Goal: Information Seeking & Learning: Learn about a topic

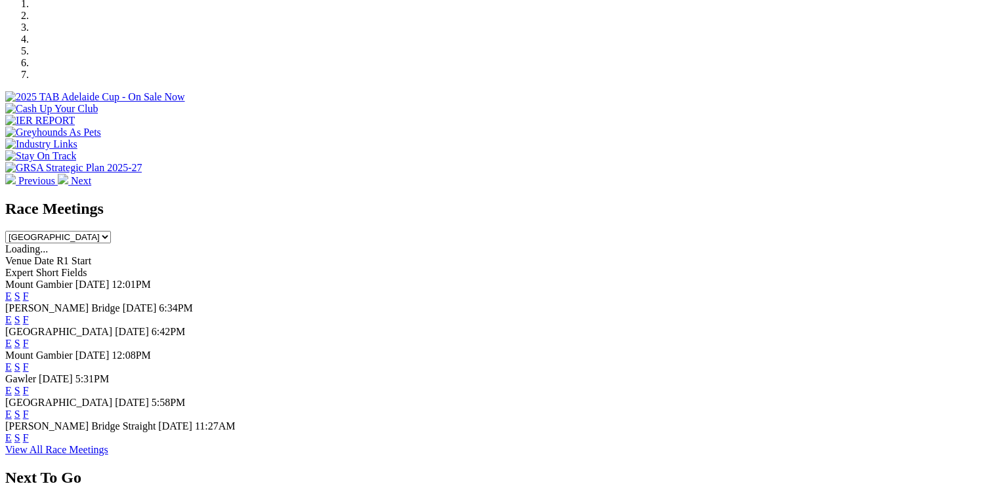
scroll to position [436, 0]
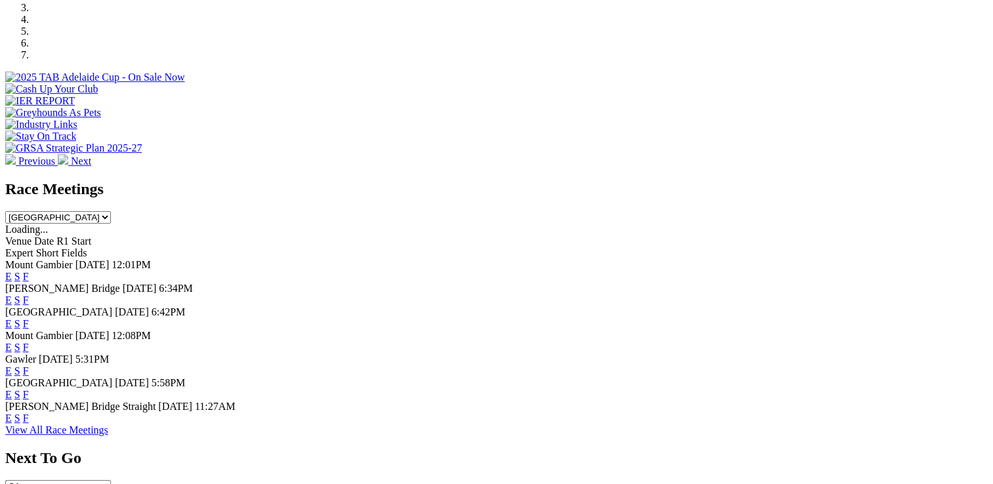
click at [12, 318] on link "E" at bounding box center [8, 323] width 7 height 11
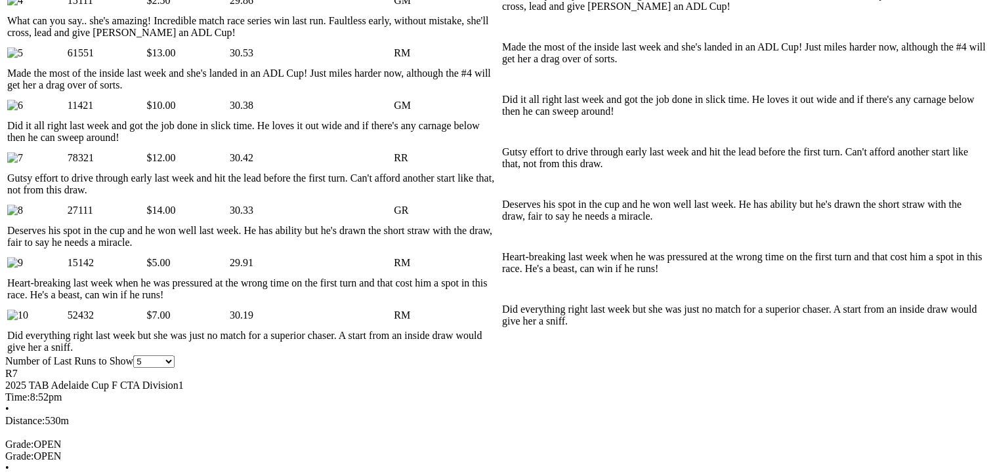
scroll to position [898, 0]
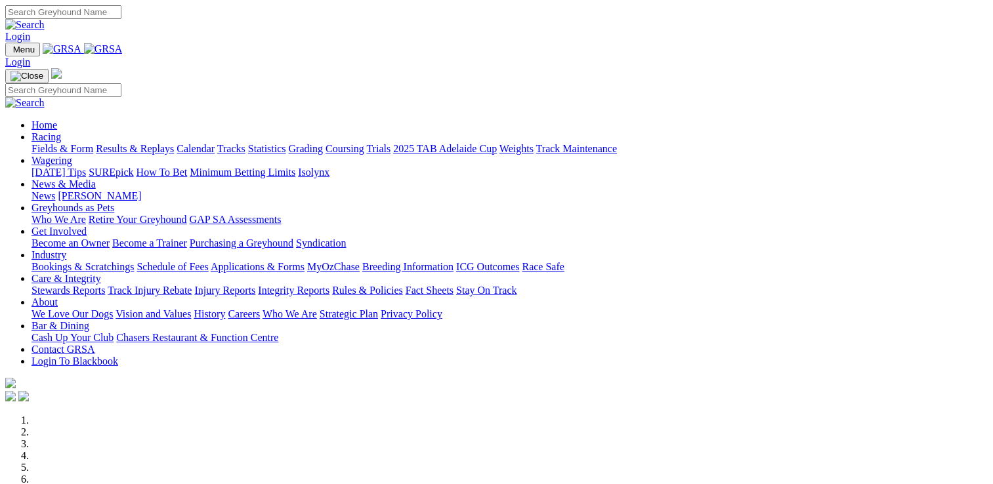
scroll to position [436, 0]
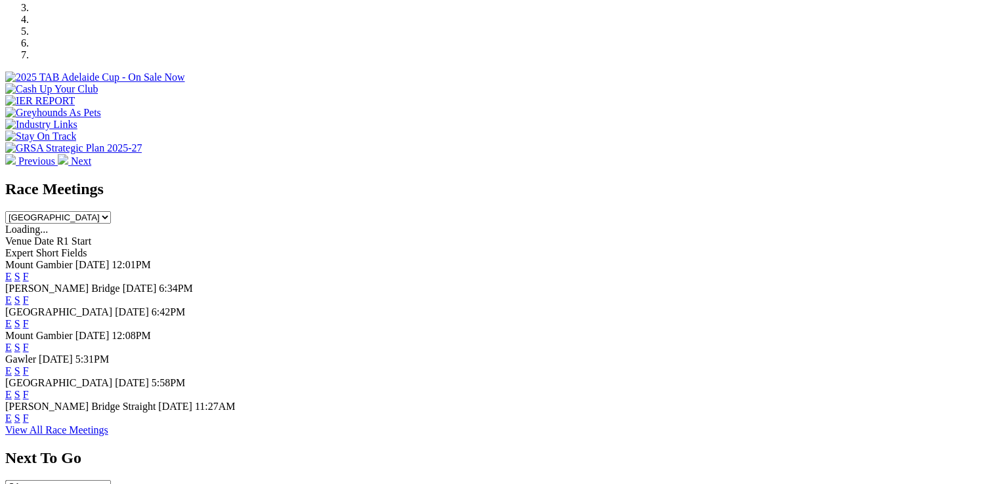
click at [29, 318] on link "F" at bounding box center [26, 323] width 6 height 11
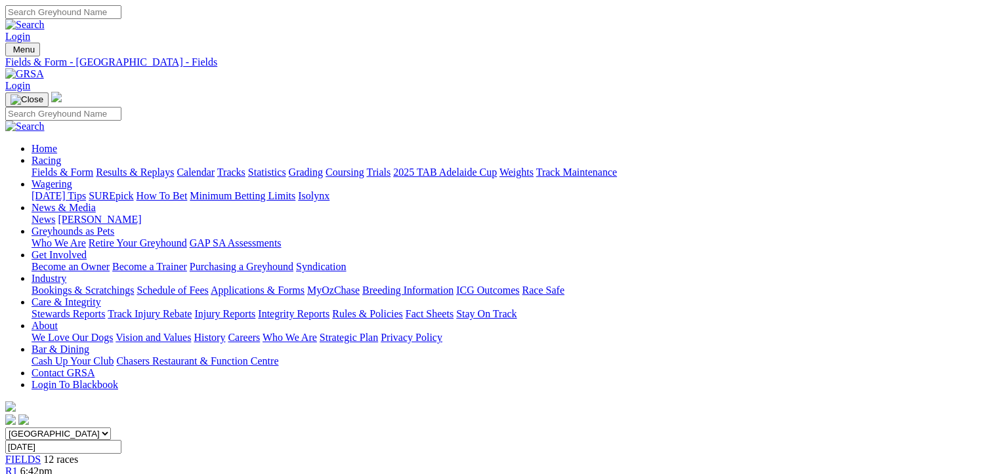
click at [43, 167] on link "Fields & Form" at bounding box center [62, 172] width 62 height 11
click at [245, 167] on link "Tracks" at bounding box center [231, 172] width 28 height 11
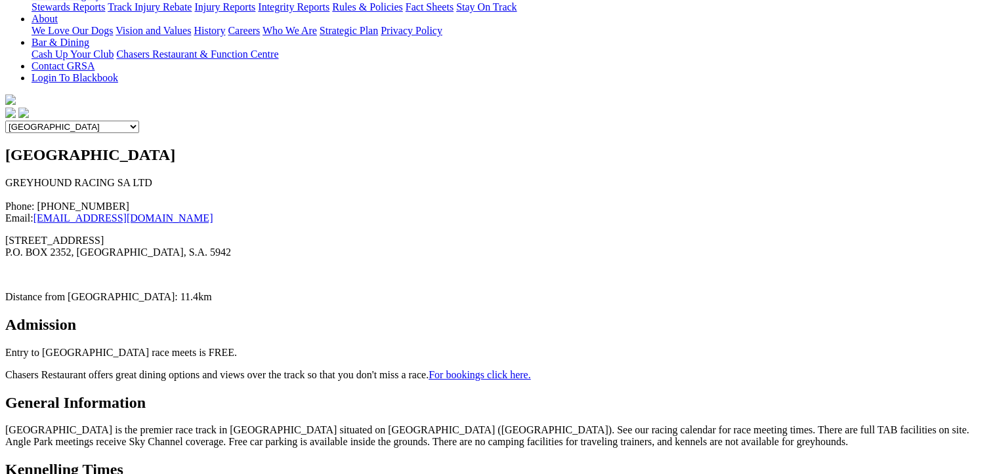
scroll to position [304, 0]
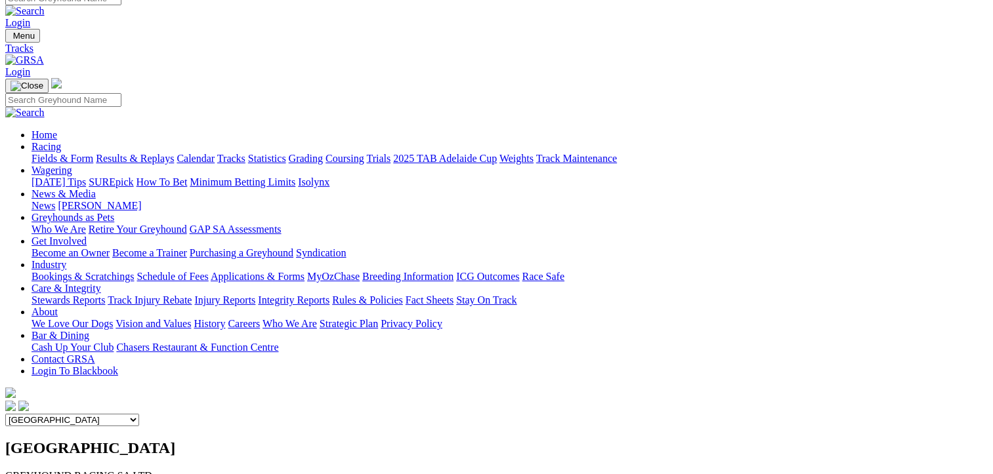
scroll to position [0, 0]
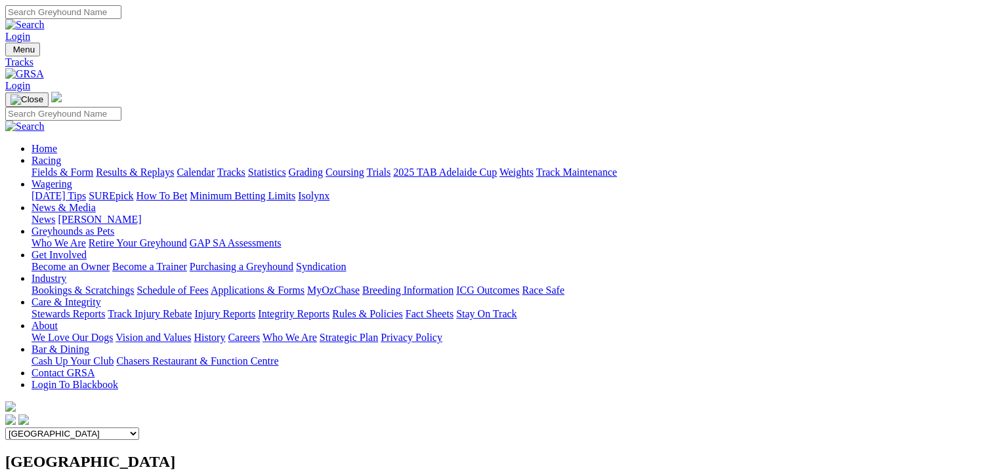
click at [497, 167] on link "2025 TAB Adelaide Cup" at bounding box center [445, 172] width 104 height 11
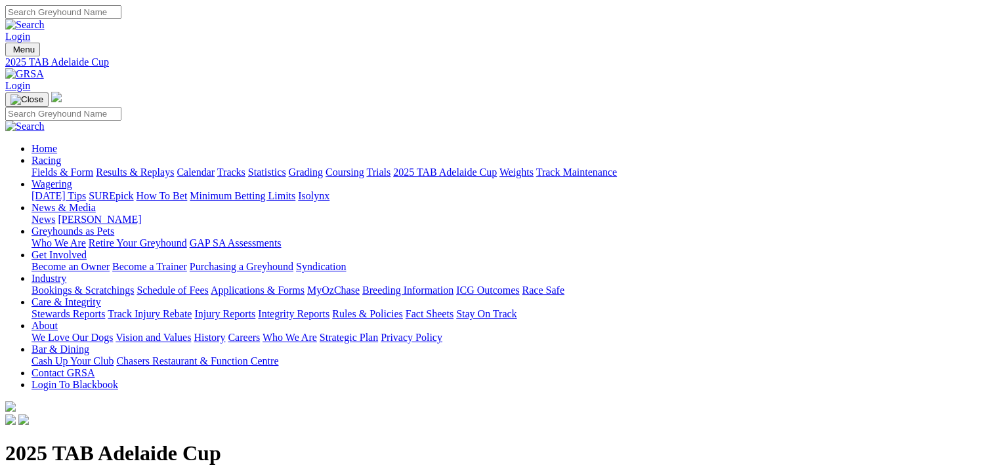
click at [71, 167] on link "Fields & Form" at bounding box center [62, 172] width 62 height 11
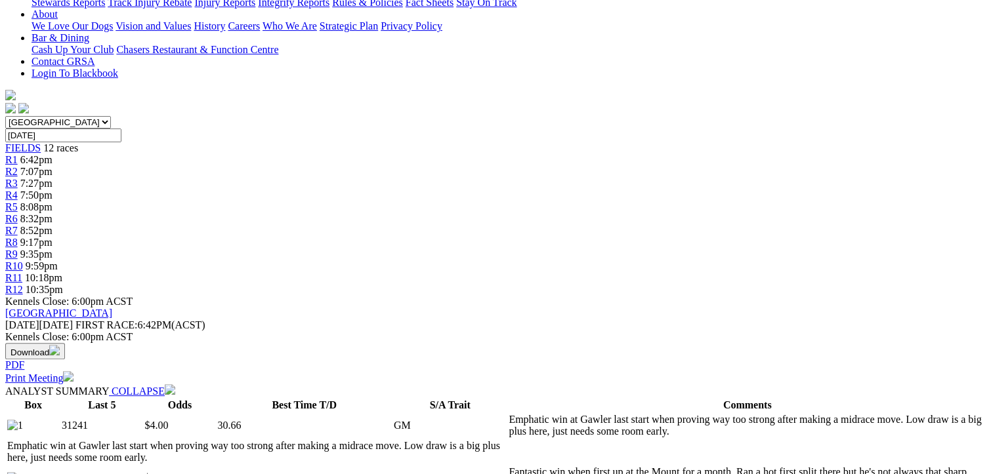
scroll to position [337, 0]
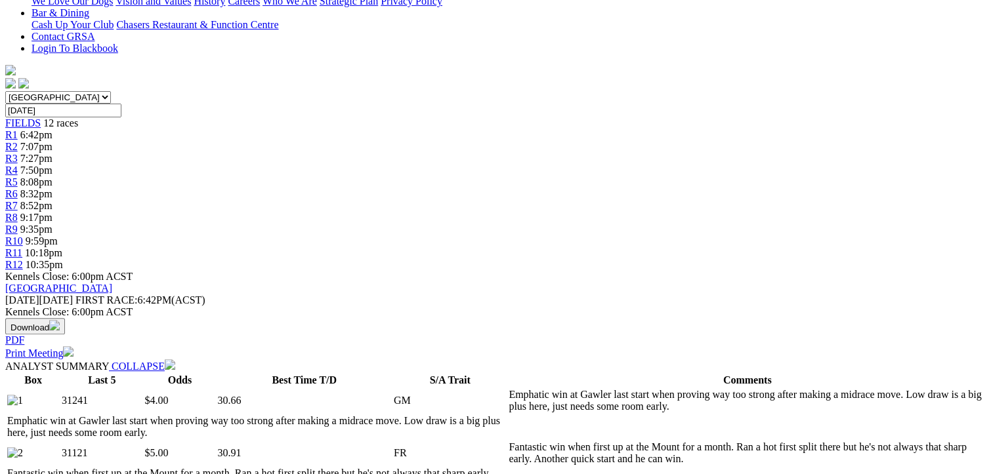
drag, startPoint x: 996, startPoint y: 85, endPoint x: 663, endPoint y: 329, distance: 412.7
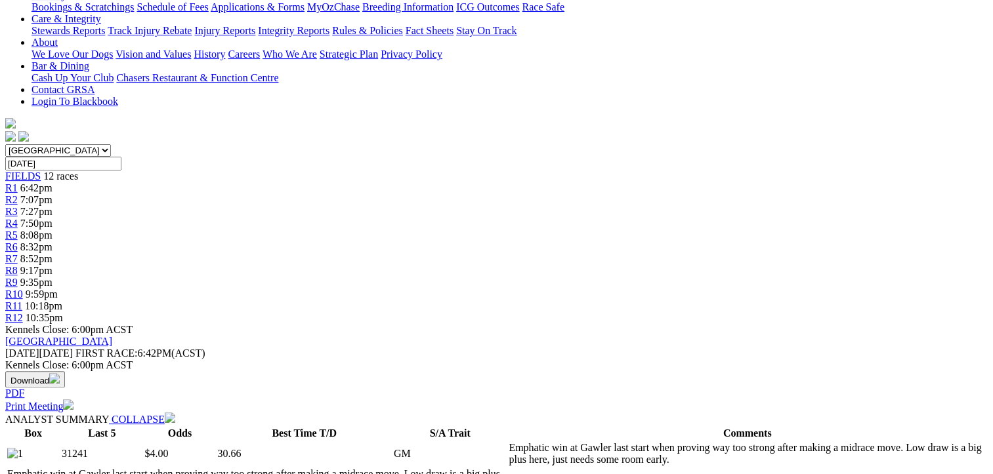
drag, startPoint x: 1000, startPoint y: 75, endPoint x: 578, endPoint y: 393, distance: 528.5
